Goal: Navigation & Orientation: Find specific page/section

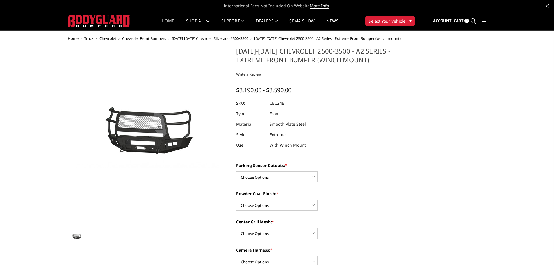
click at [167, 19] on link "Home" at bounding box center [168, 24] width 13 height 11
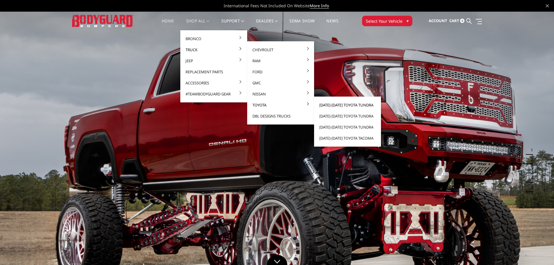
click at [368, 106] on link "[DATE]-[DATE] Toyota Tundra" at bounding box center [347, 104] width 62 height 11
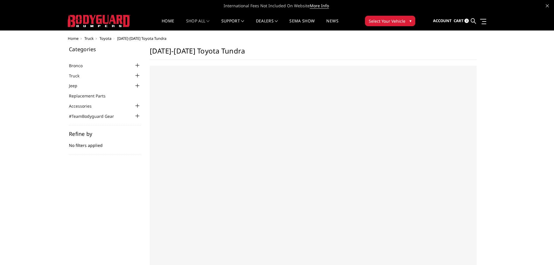
select select "US"
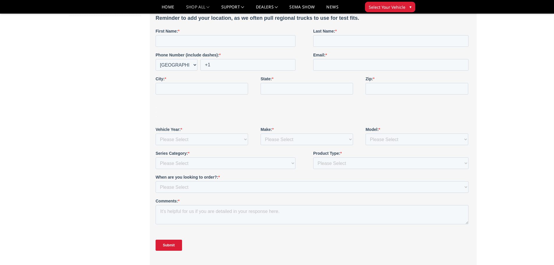
scroll to position [29, 0]
